Goal: Use online tool/utility: Utilize a website feature to perform a specific function

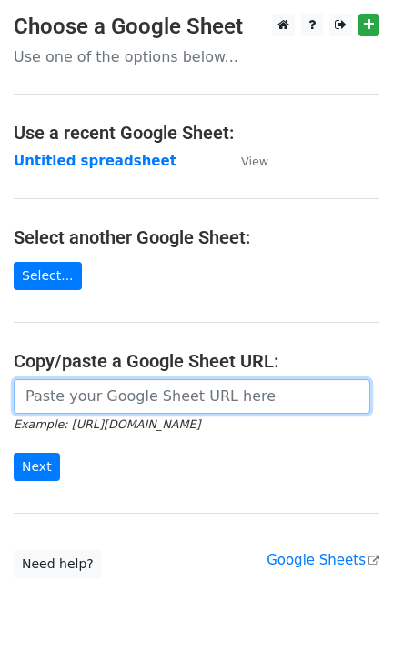
click at [101, 394] on input "url" at bounding box center [192, 396] width 356 height 35
paste input "[URL][DOMAIN_NAME]"
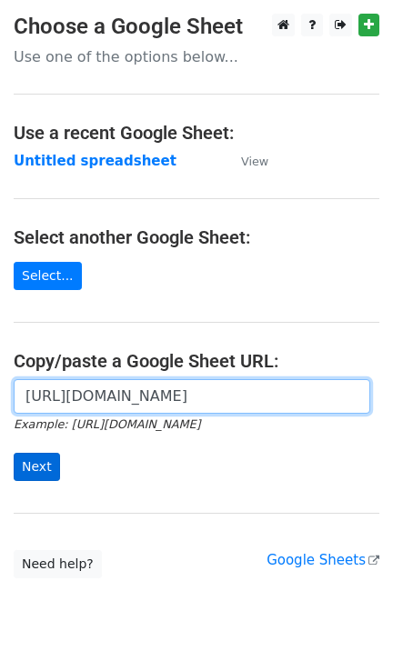
type input "[URL][DOMAIN_NAME]"
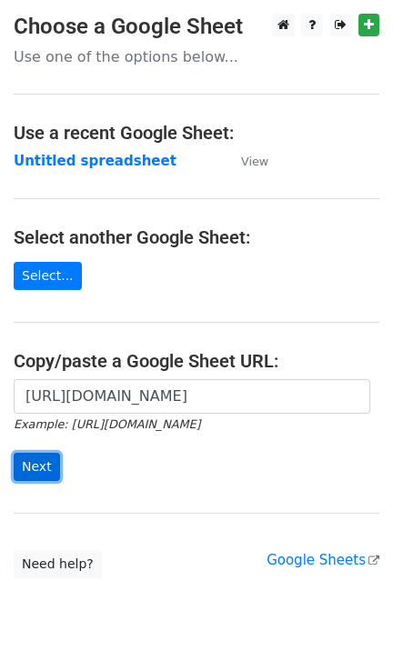
click at [18, 458] on input "Next" at bounding box center [37, 467] width 46 height 28
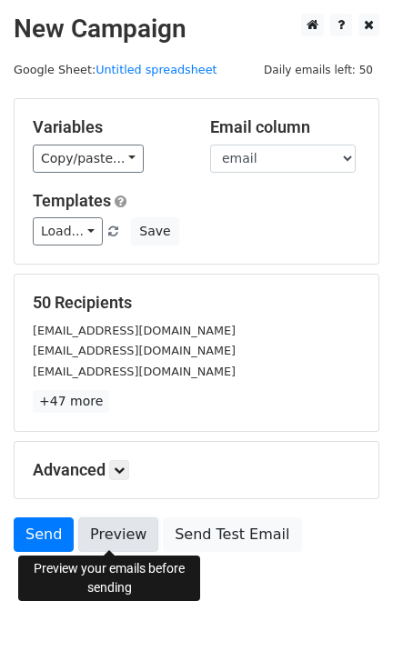
click at [96, 526] on link "Preview" at bounding box center [118, 534] width 80 height 35
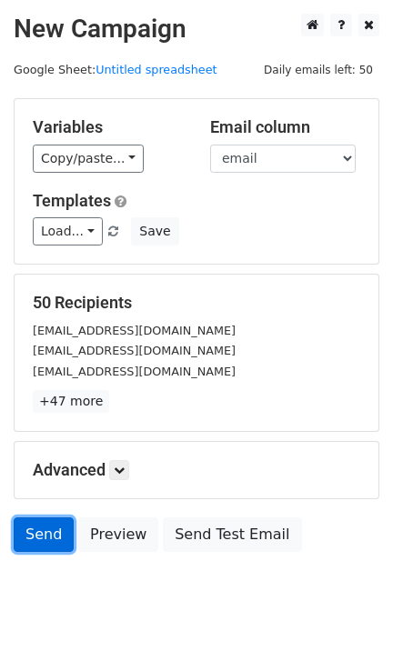
click at [47, 534] on link "Send" at bounding box center [44, 534] width 60 height 35
